Goal: Task Accomplishment & Management: Manage account settings

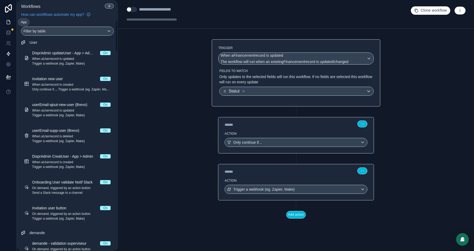
click at [12, 22] on link at bounding box center [8, 22] width 17 height 11
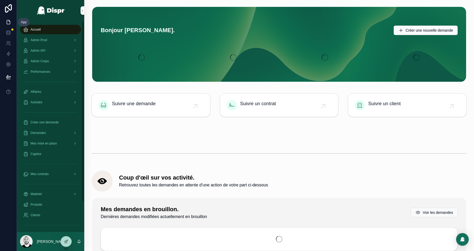
click at [45, 39] on span "Admin Prod" at bounding box center [39, 40] width 17 height 4
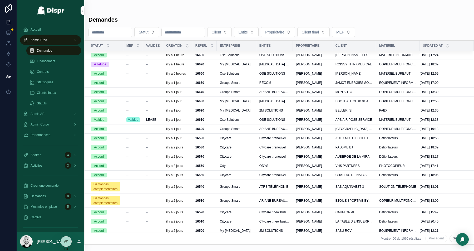
click at [124, 65] on td "--" at bounding box center [133, 64] width 20 height 9
click at [133, 63] on div "--" at bounding box center [133, 64] width 13 height 4
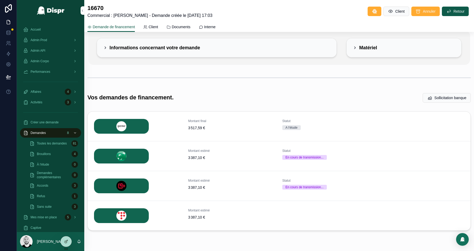
scroll to position [38, 0]
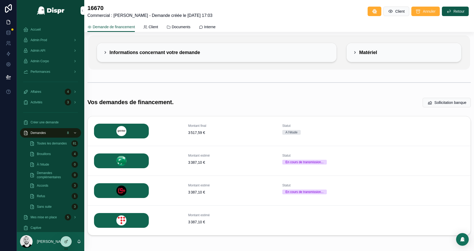
click at [0, 0] on span "Détails" at bounding box center [0, 0] width 0 height 0
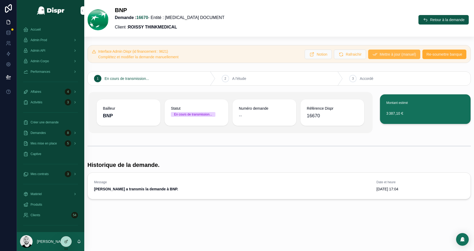
click at [380, 56] on span "Mettre à jour (manuel)" at bounding box center [398, 54] width 36 height 5
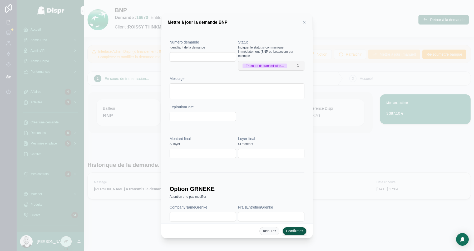
click at [269, 66] on div "En cours de transmission..." at bounding box center [265, 66] width 38 height 5
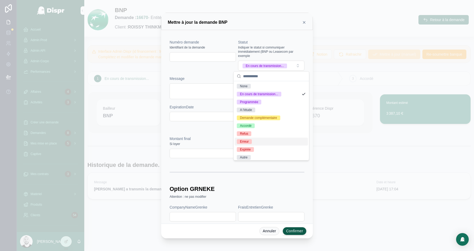
click at [243, 143] on div "Erreur" at bounding box center [244, 141] width 9 height 5
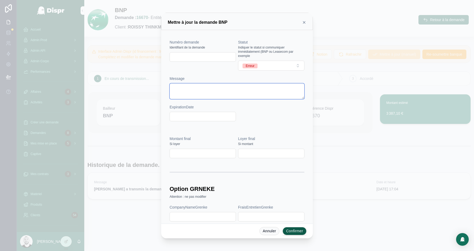
click at [185, 87] on textarea at bounding box center [237, 91] width 135 height 16
type textarea "**********"
click at [296, 230] on button "Confirmer" at bounding box center [295, 231] width 24 height 8
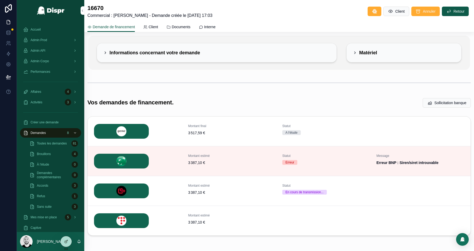
scroll to position [22, 0]
